Goal: Task Accomplishment & Management: Manage account settings

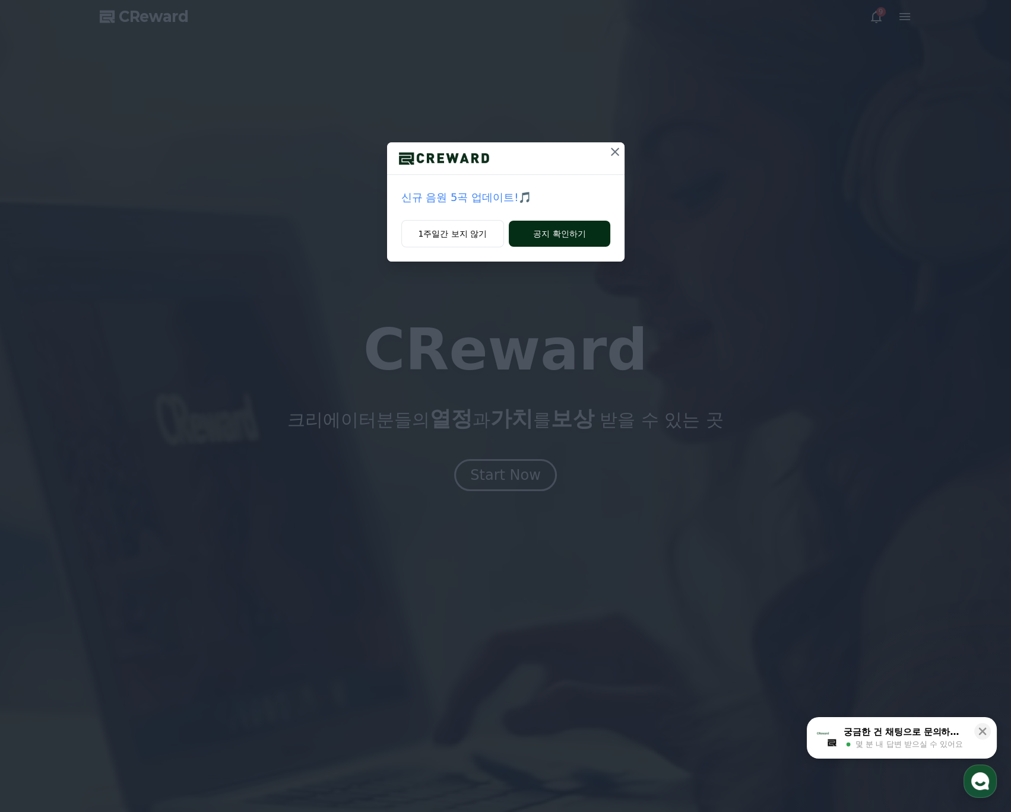
click at [531, 233] on button "공지 확인하기" at bounding box center [559, 234] width 101 height 26
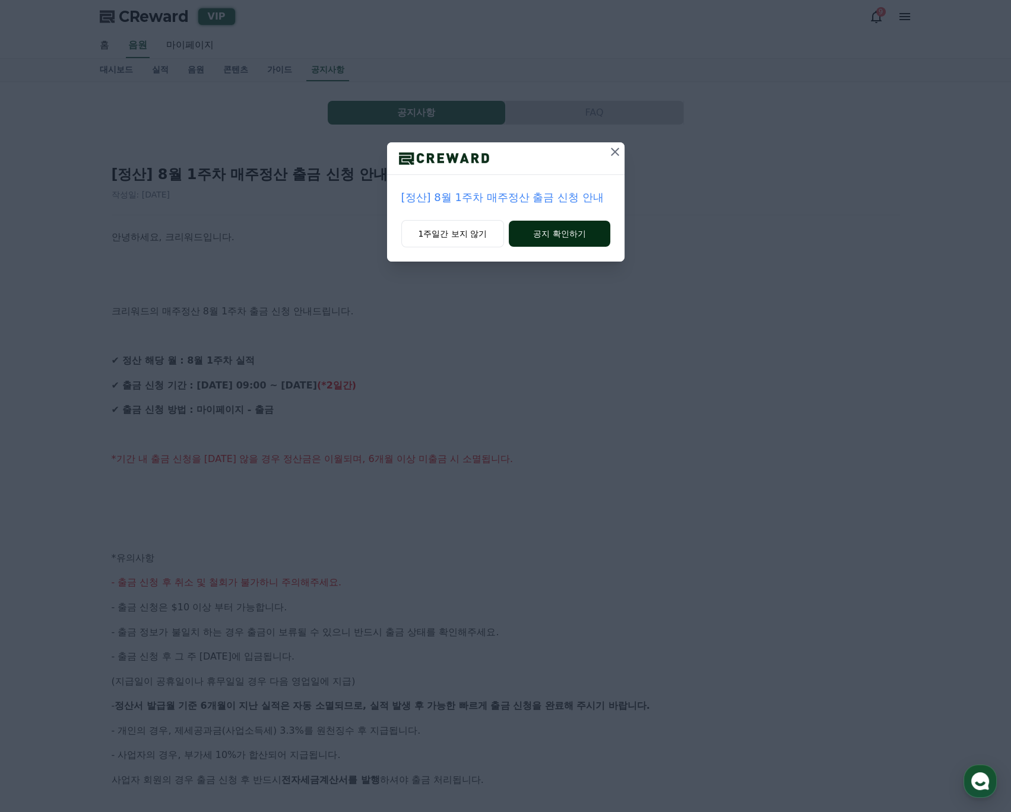
click at [538, 236] on button "공지 확인하기" at bounding box center [559, 234] width 101 height 26
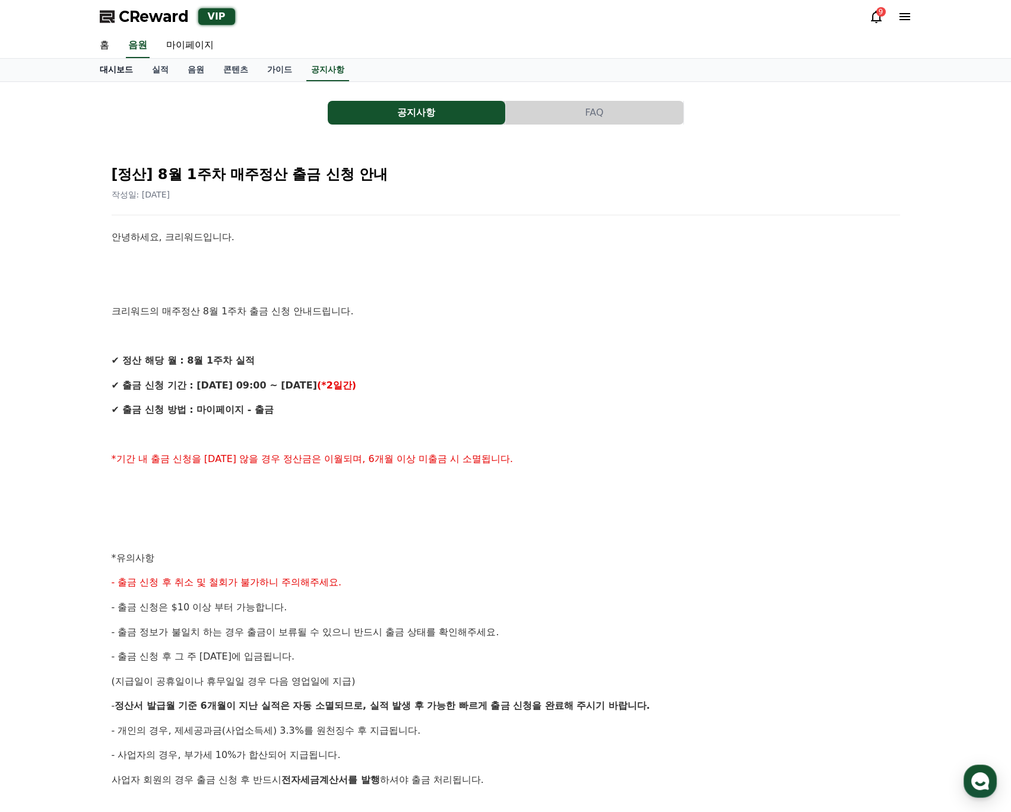
click at [137, 69] on link "대시보드" at bounding box center [116, 70] width 52 height 23
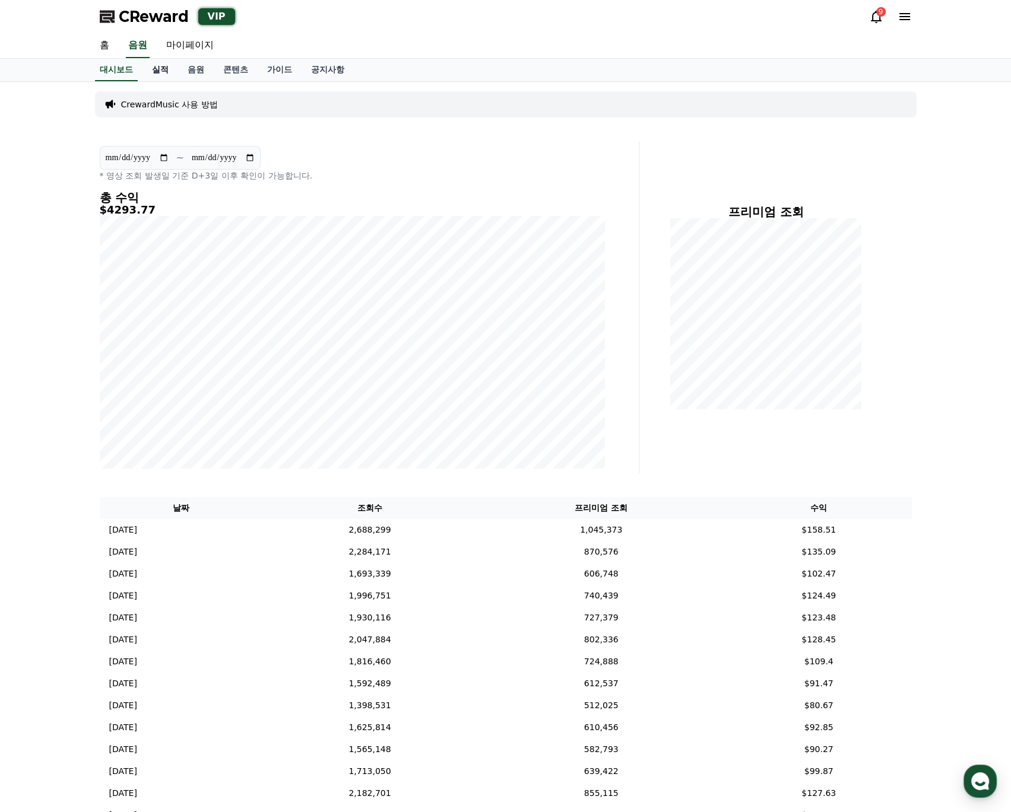
click at [166, 67] on link "실적" at bounding box center [160, 70] width 36 height 23
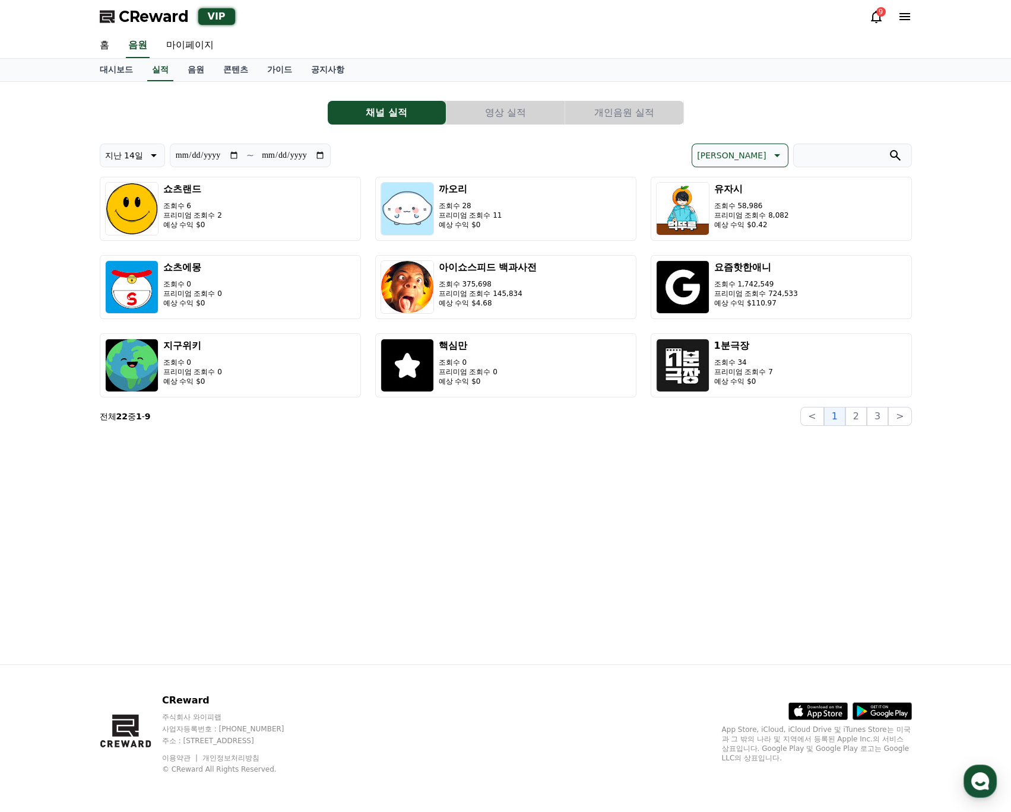
click at [495, 106] on button "영상 실적" at bounding box center [505, 113] width 118 height 24
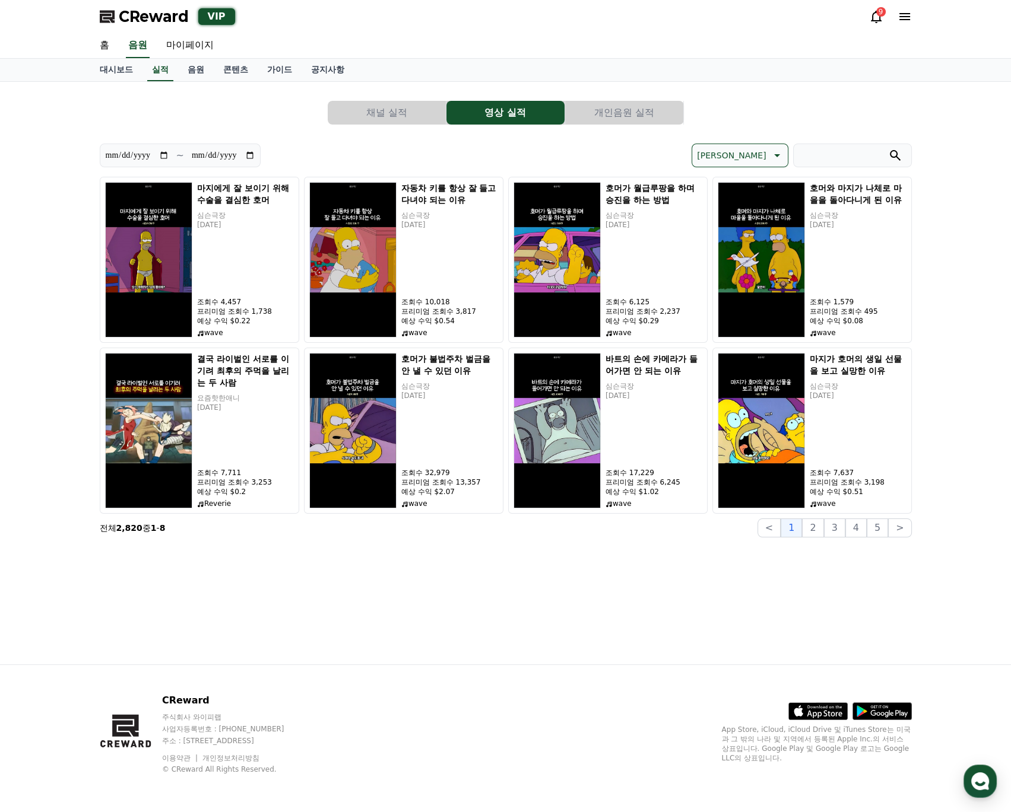
click at [602, 109] on button "개인음원 실적" at bounding box center [624, 113] width 118 height 24
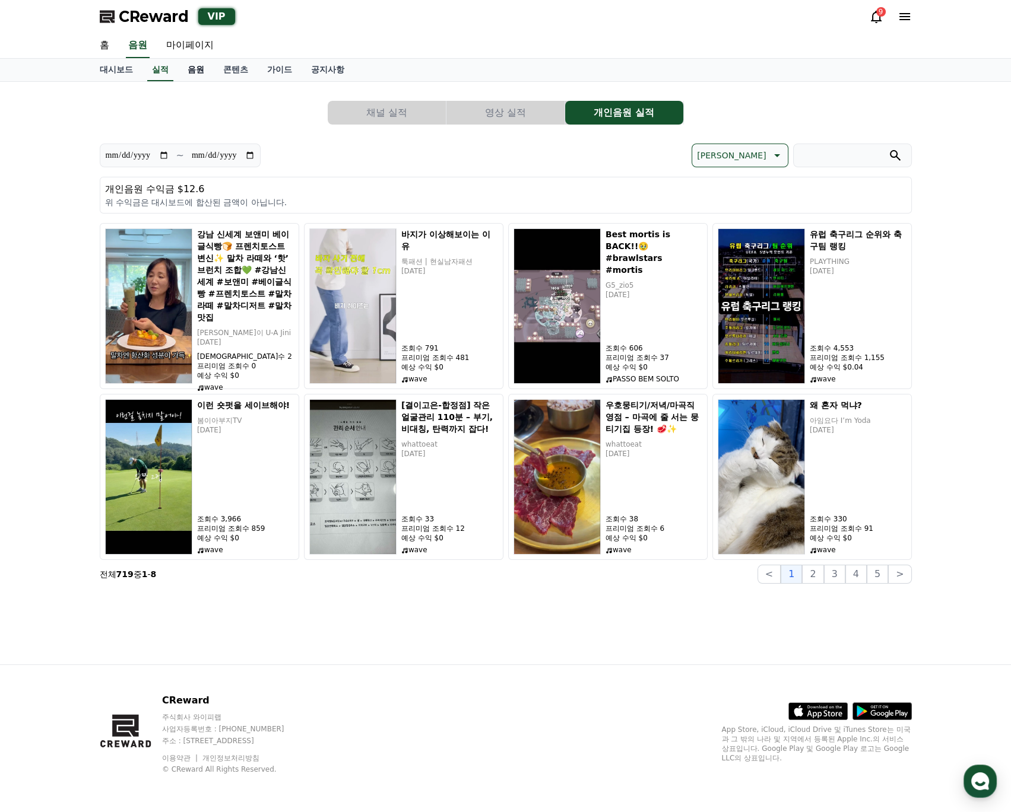
click at [190, 68] on link "음원" at bounding box center [196, 70] width 36 height 23
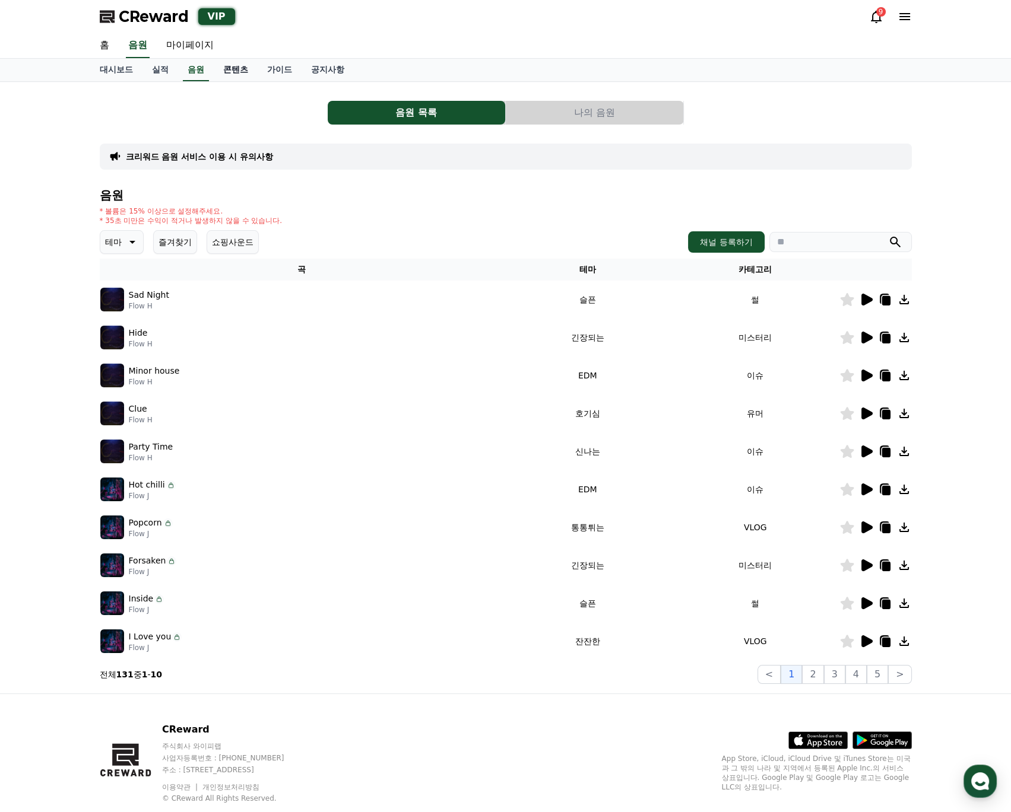
click at [227, 70] on link "콘텐츠" at bounding box center [236, 70] width 44 height 23
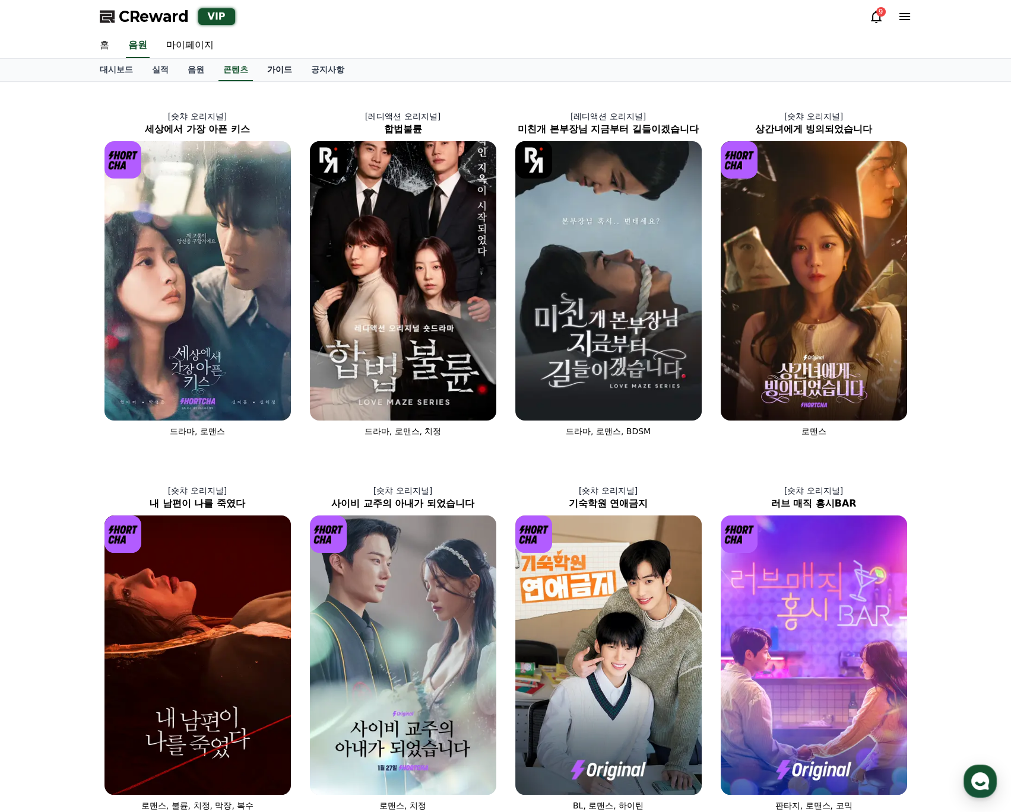
click at [274, 72] on link "가이드" at bounding box center [280, 70] width 44 height 23
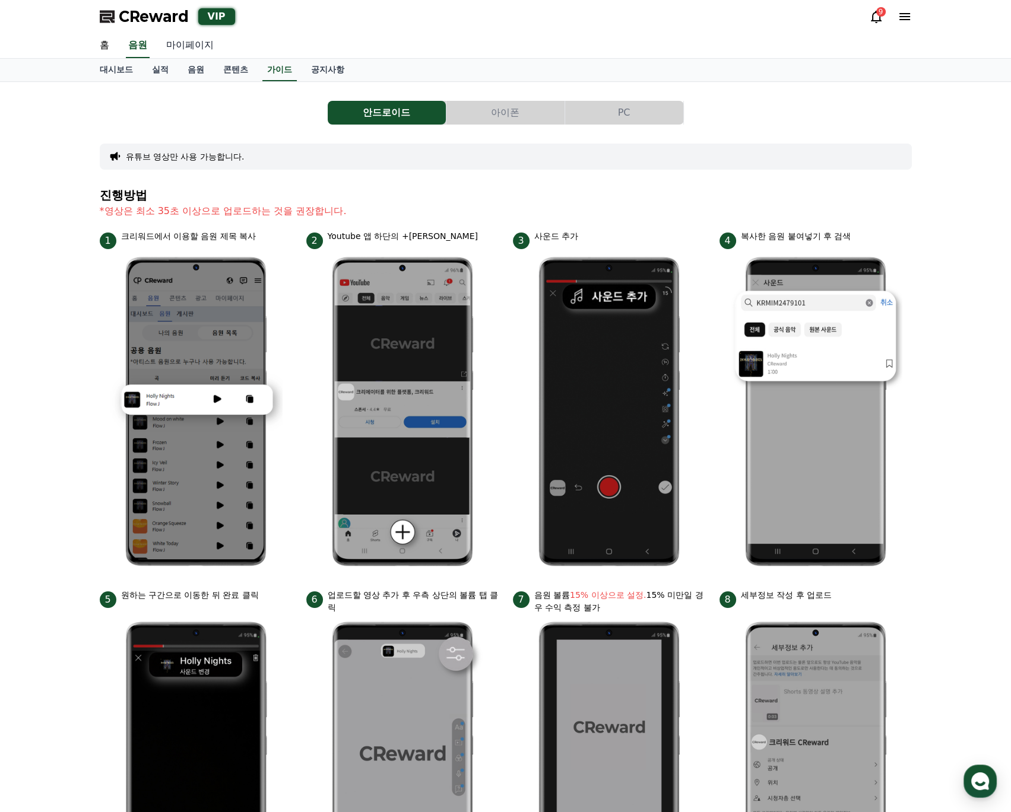
click at [183, 52] on link "마이페이지" at bounding box center [190, 45] width 66 height 25
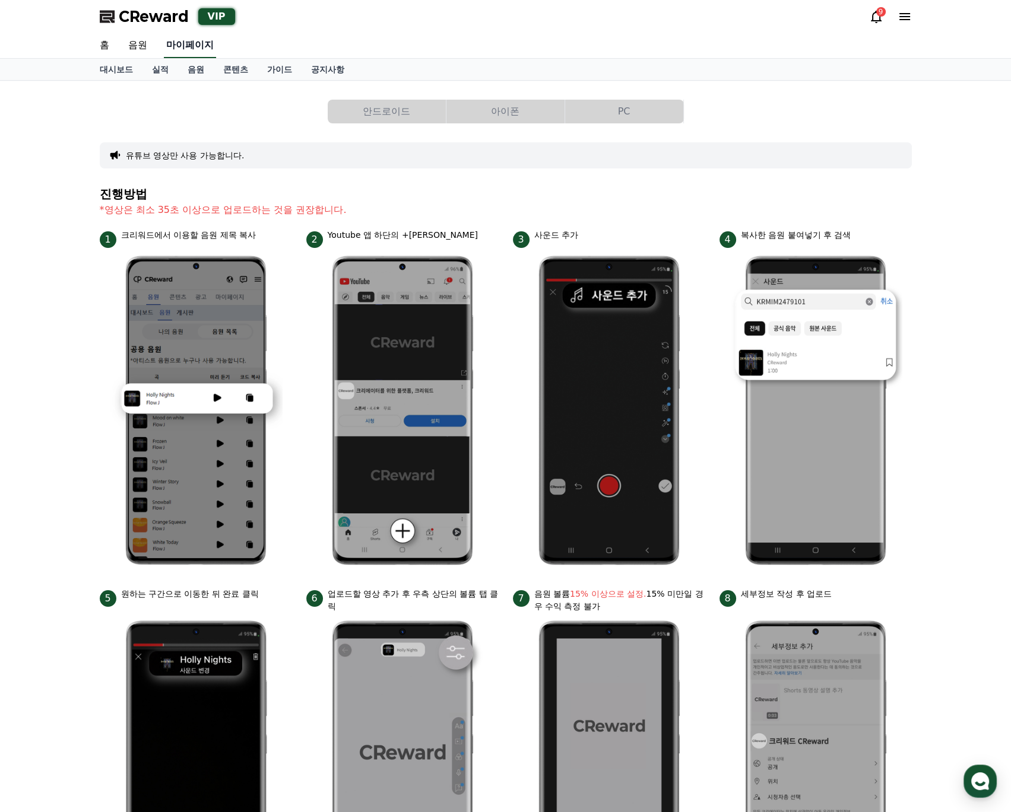
select select "**********"
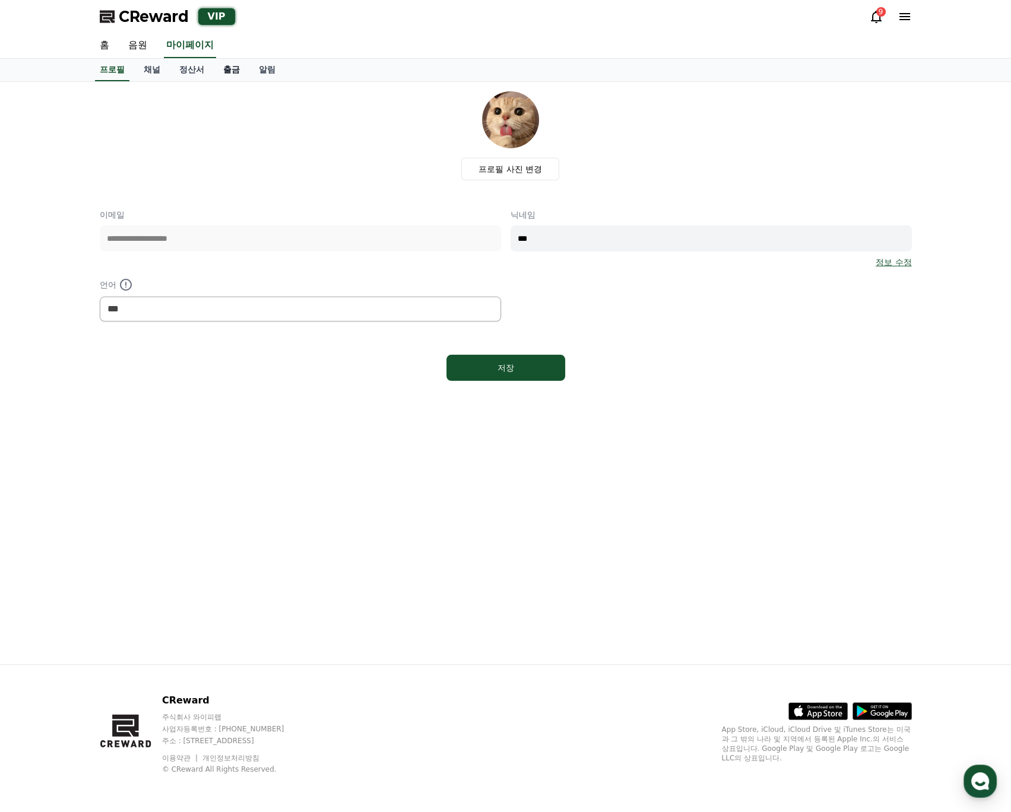
click at [222, 68] on link "출금" at bounding box center [232, 70] width 36 height 23
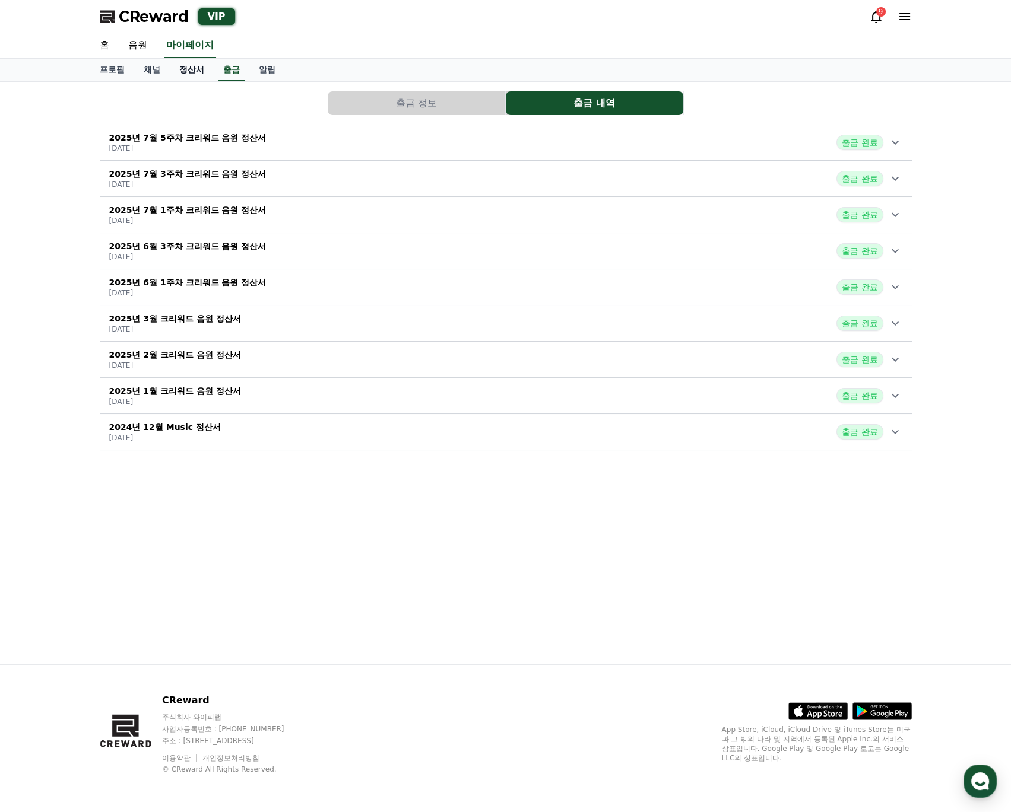
click at [183, 71] on link "정산서" at bounding box center [192, 70] width 44 height 23
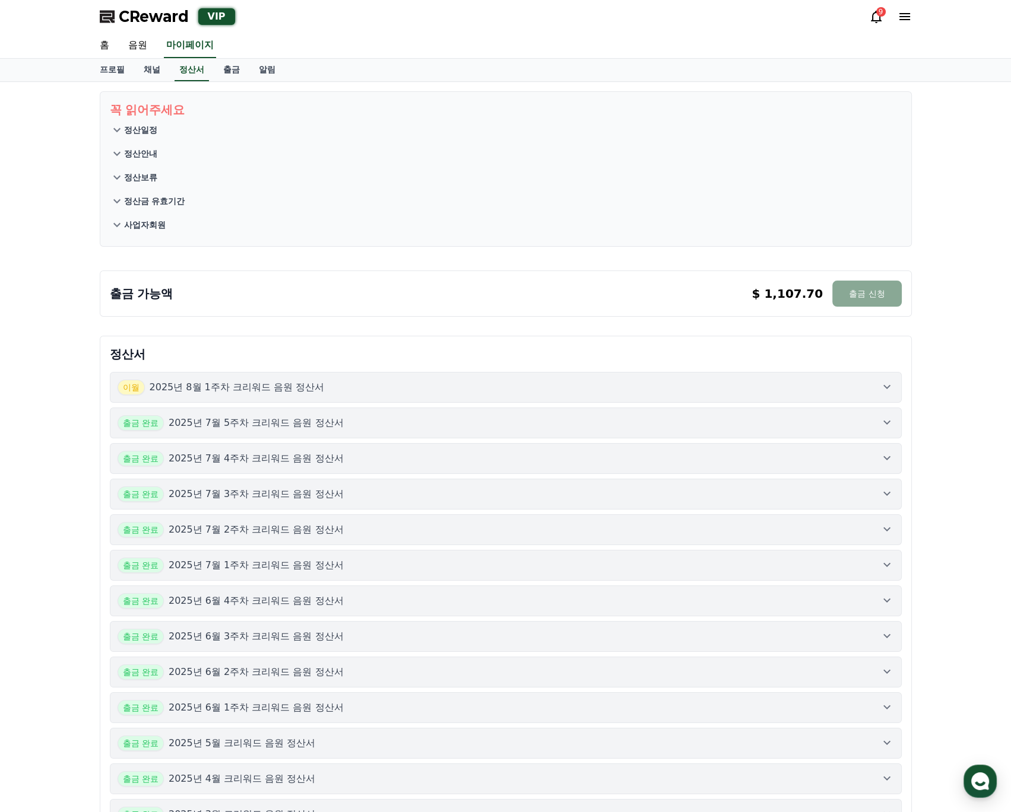
click at [420, 390] on div "이월 2025년 8월 1주차 크리워드 음원 정산서" at bounding box center [505, 387] width 776 height 15
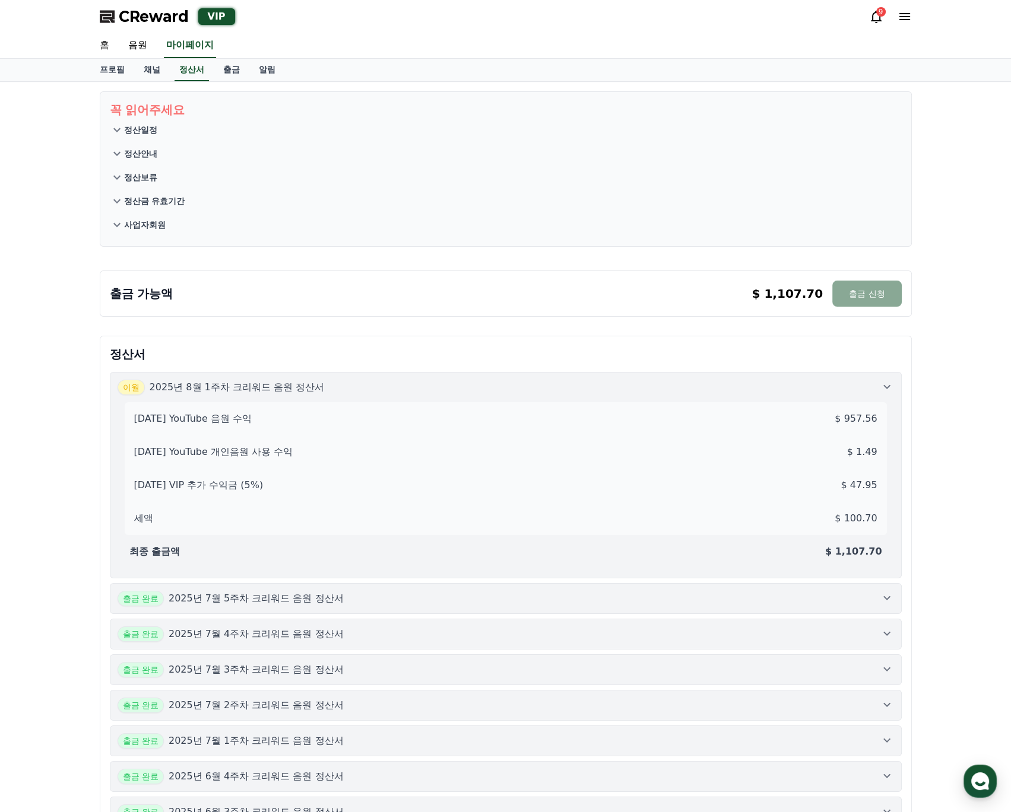
click at [880, 397] on div "2025-08-1 YouTube 음원 수익 $ 957.56 2025-08-1 YouTube 개인음원 사용 수익 $ 1.49 2025-08-1 …" at bounding box center [505, 483] width 776 height 176
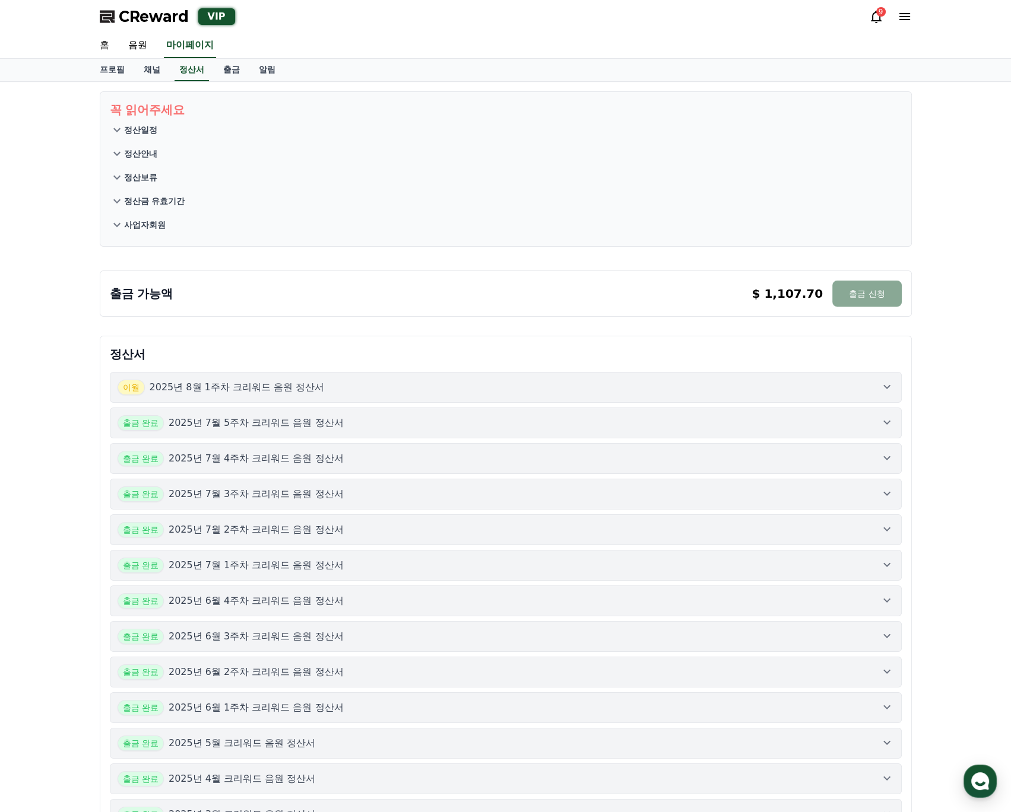
click at [869, 427] on div "출금 완료 2025년 7월 5주차 크리워드 음원 정산서" at bounding box center [505, 422] width 776 height 15
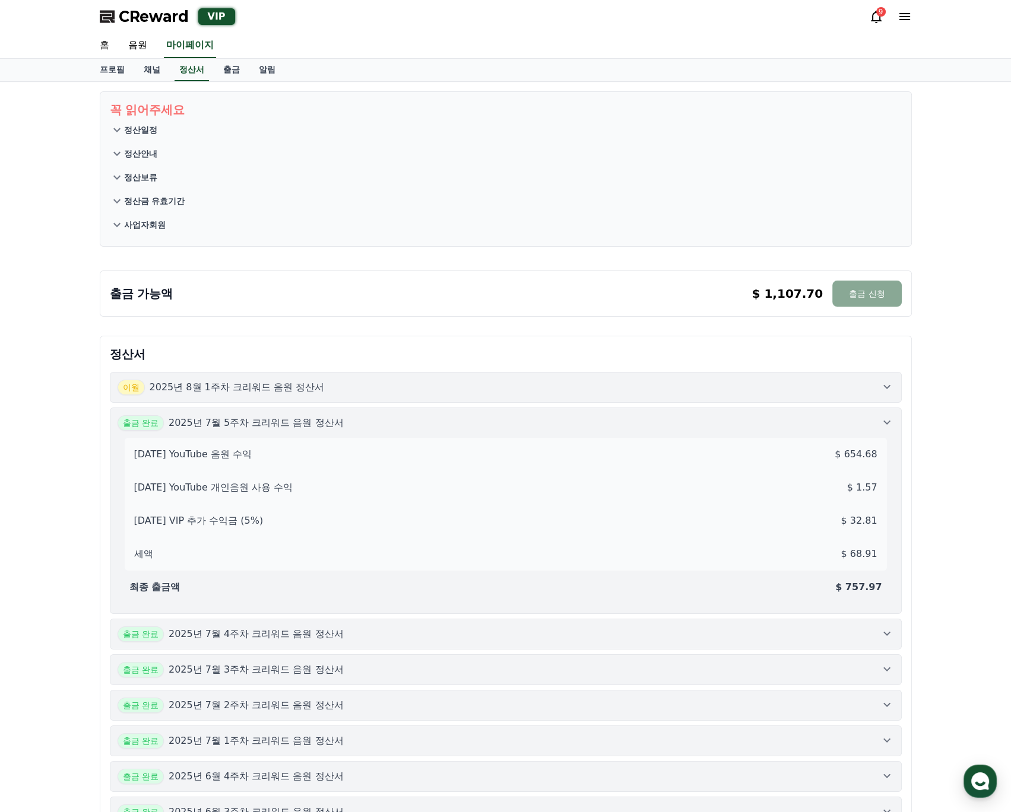
click at [869, 428] on div "출금 완료 2025년 7월 5주차 크리워드 음원 정산서" at bounding box center [505, 422] width 776 height 15
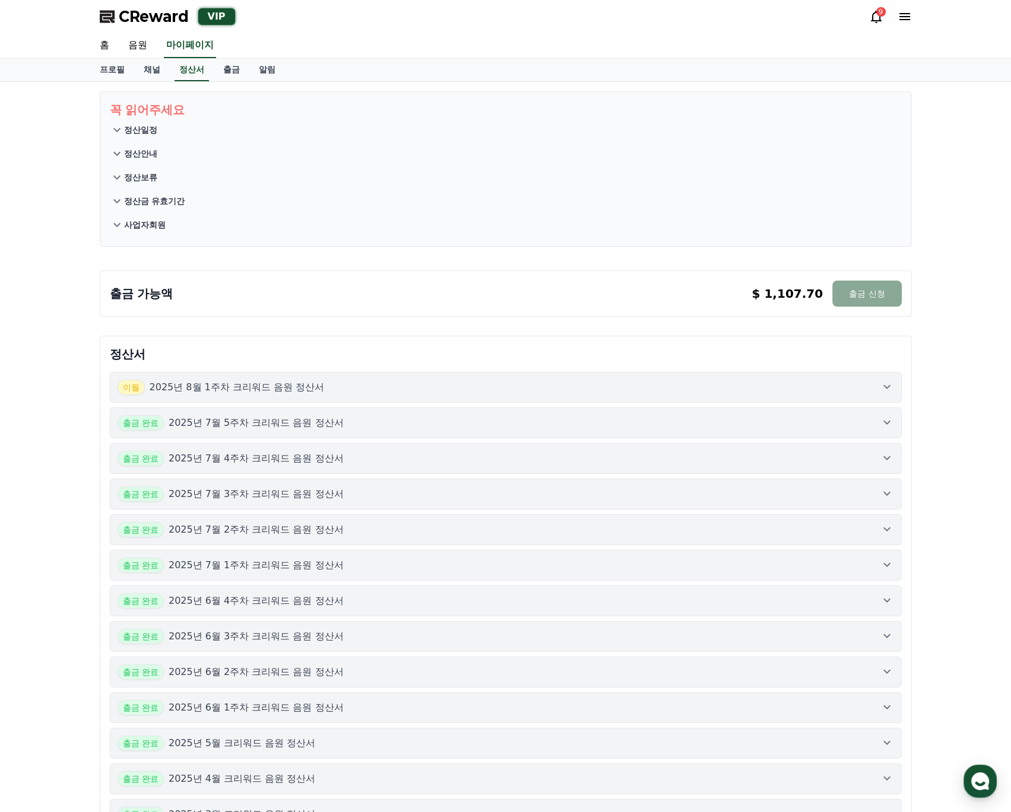
click at [875, 462] on div "출금 완료 2025년 7월 4주차 크리워드 음원 정산서" at bounding box center [505, 458] width 776 height 15
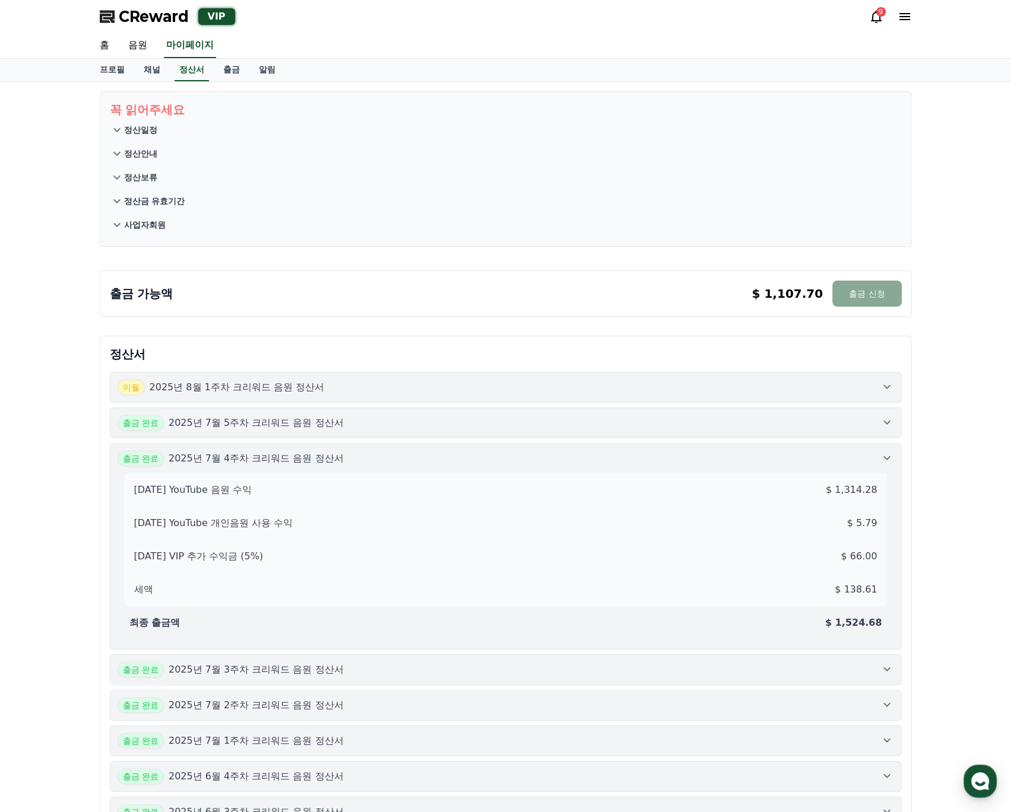
click at [875, 462] on div "출금 완료 2025년 7월 4주차 크리워드 음원 정산서" at bounding box center [505, 458] width 776 height 15
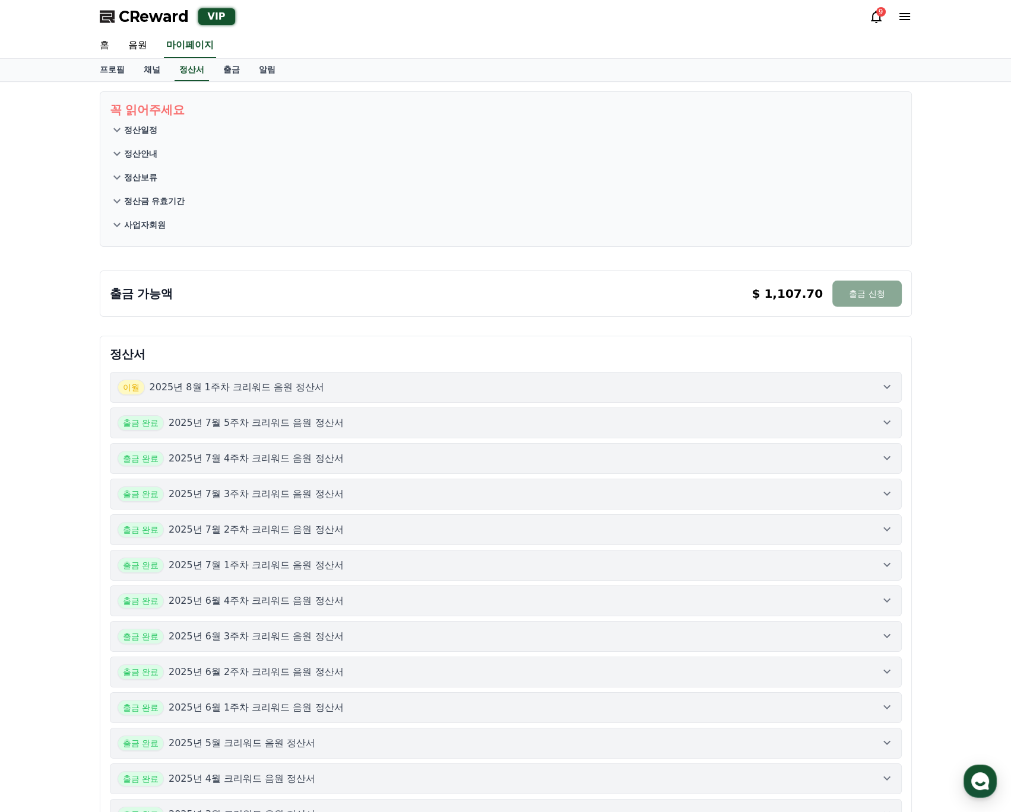
click at [882, 487] on icon at bounding box center [886, 494] width 14 height 14
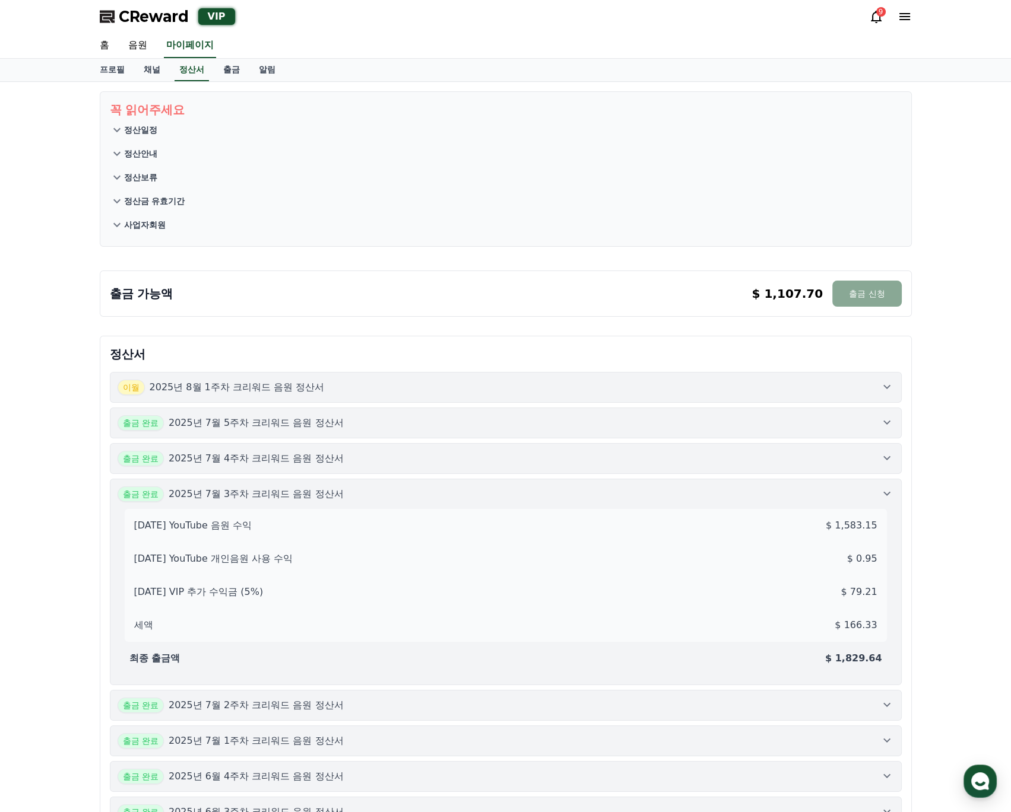
click at [882, 487] on icon at bounding box center [886, 494] width 14 height 14
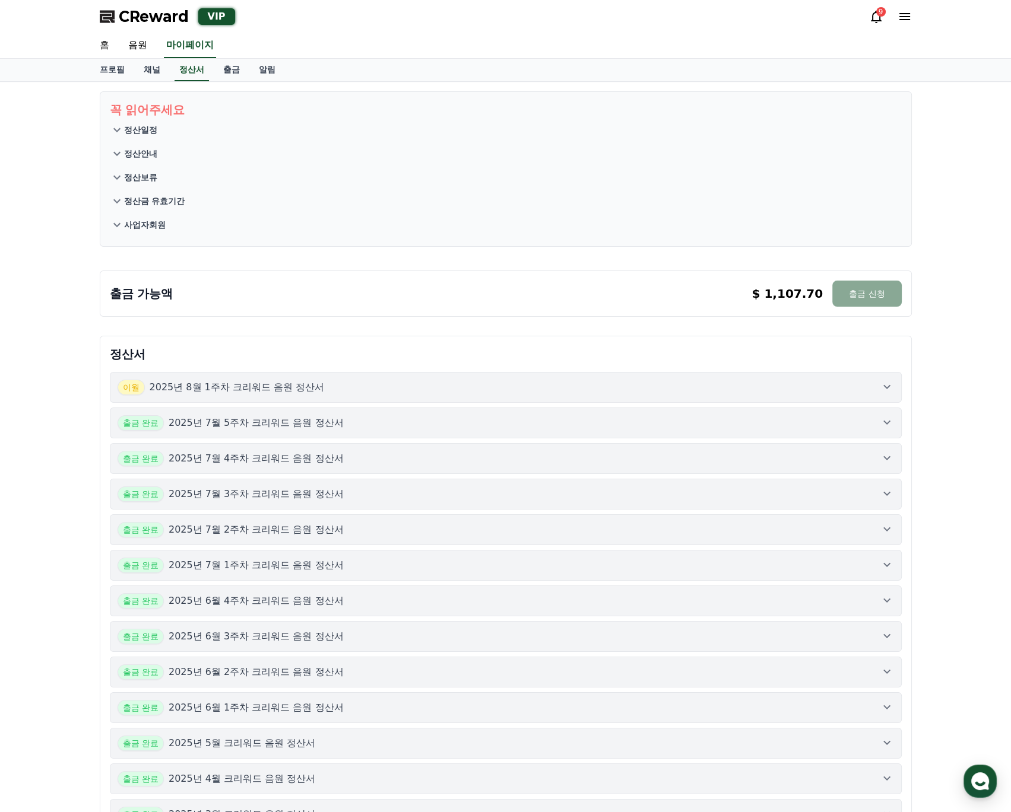
click at [862, 392] on div "이월 2025년 8월 1주차 크리워드 음원 정산서" at bounding box center [505, 387] width 776 height 15
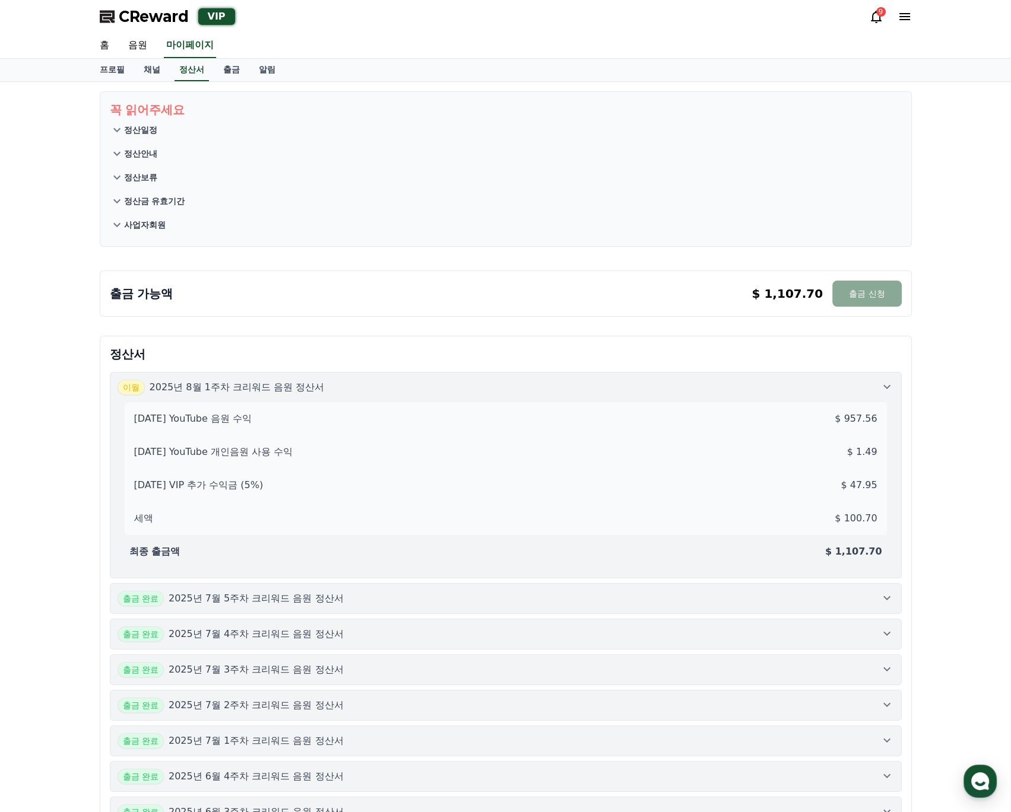
click at [862, 392] on div "이월 2025년 8월 1주차 크리워드 음원 정산서" at bounding box center [505, 387] width 776 height 15
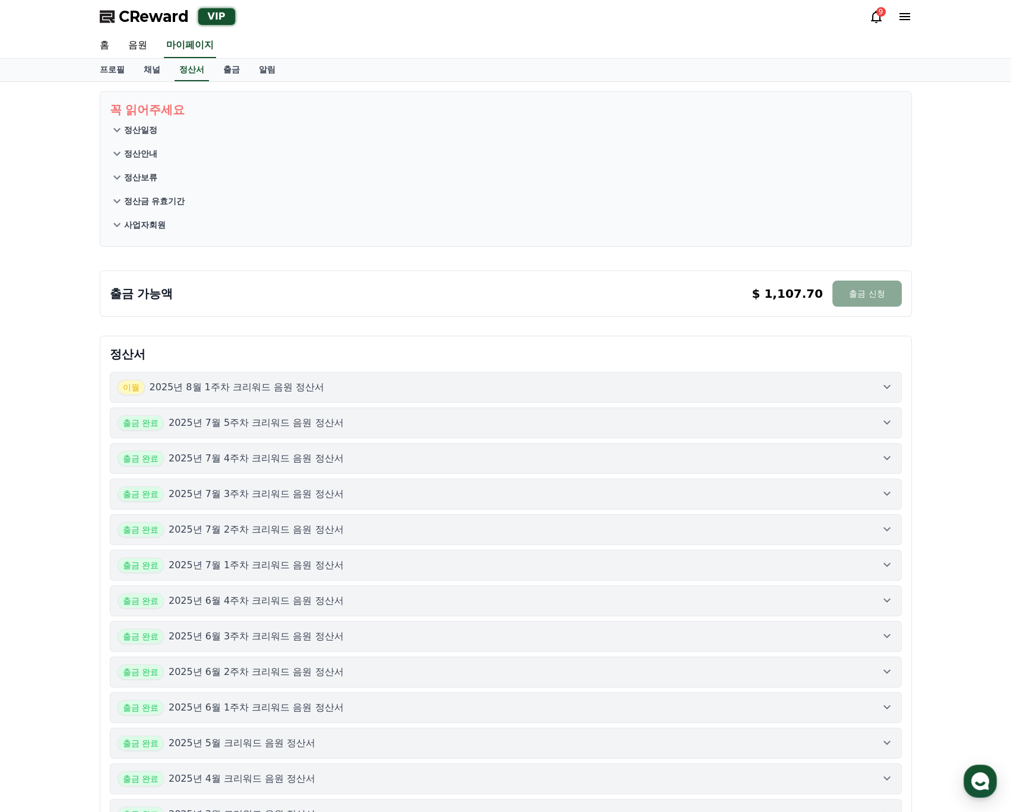
click at [880, 27] on div "CReward VIP 9" at bounding box center [505, 16] width 831 height 33
click at [878, 22] on icon at bounding box center [876, 16] width 14 height 14
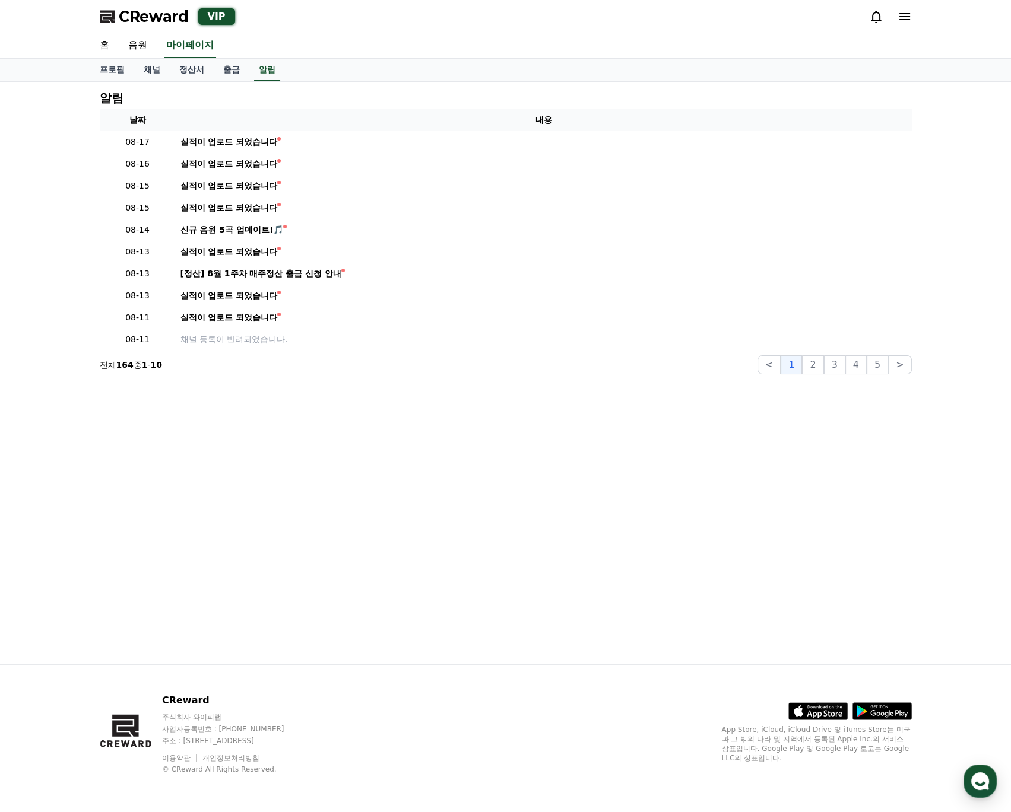
click at [878, 22] on icon at bounding box center [876, 16] width 14 height 14
click at [99, 49] on link "홈" at bounding box center [104, 45] width 28 height 25
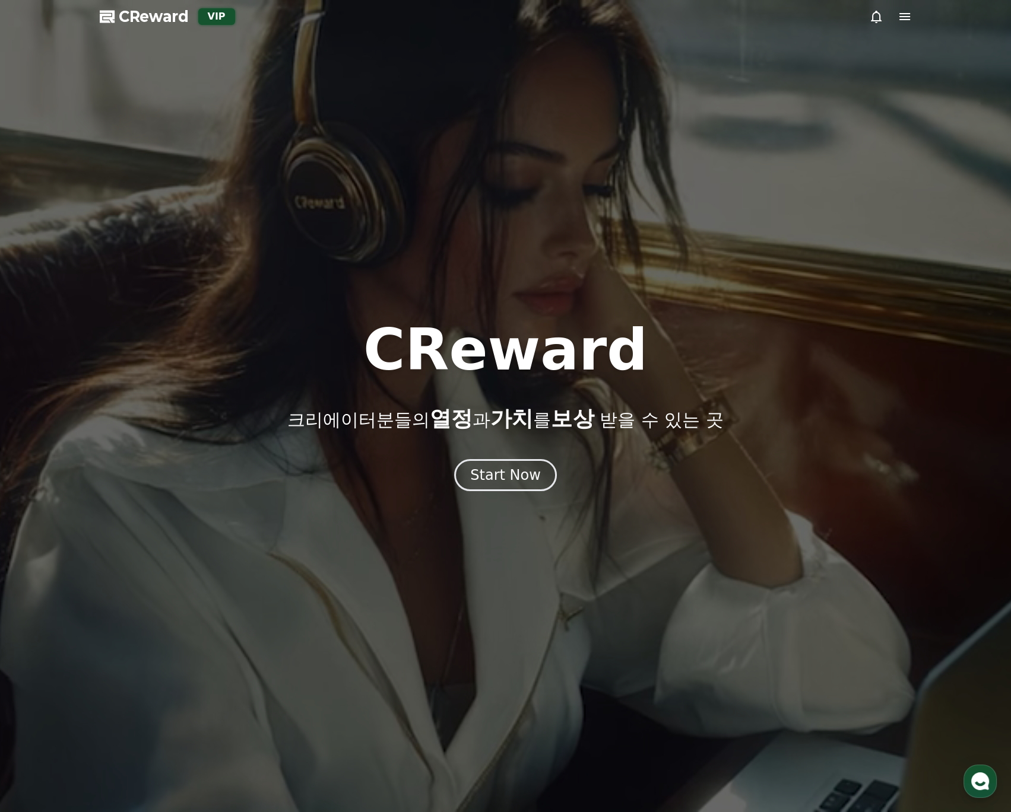
click at [373, 412] on p "크리에이터분들의 열정 과 가치 를 보상 받을 수 있는 곳" at bounding box center [505, 419] width 436 height 24
